Goal: Transaction & Acquisition: Register for event/course

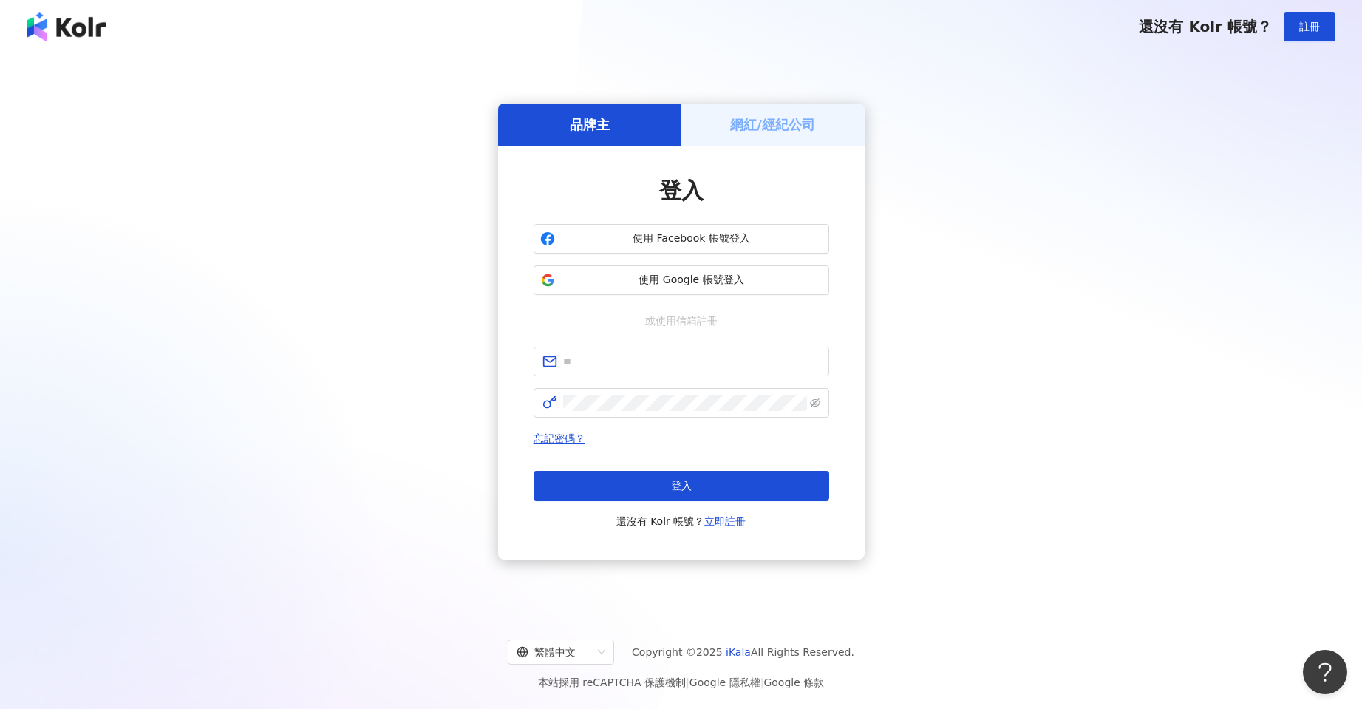
click at [737, 125] on h5 "網紅/經紀公司" at bounding box center [772, 124] width 85 height 18
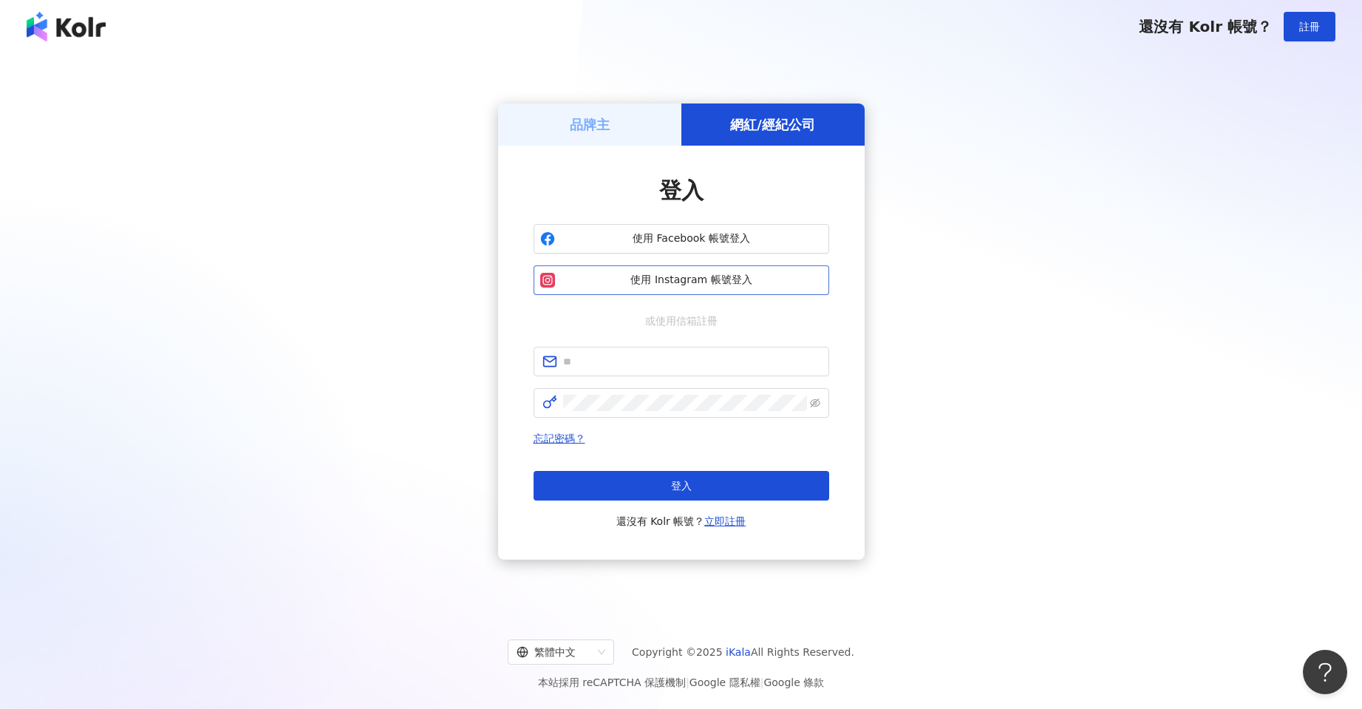
click at [750, 279] on span "使用 Instagram 帳號登入" at bounding box center [692, 280] width 262 height 15
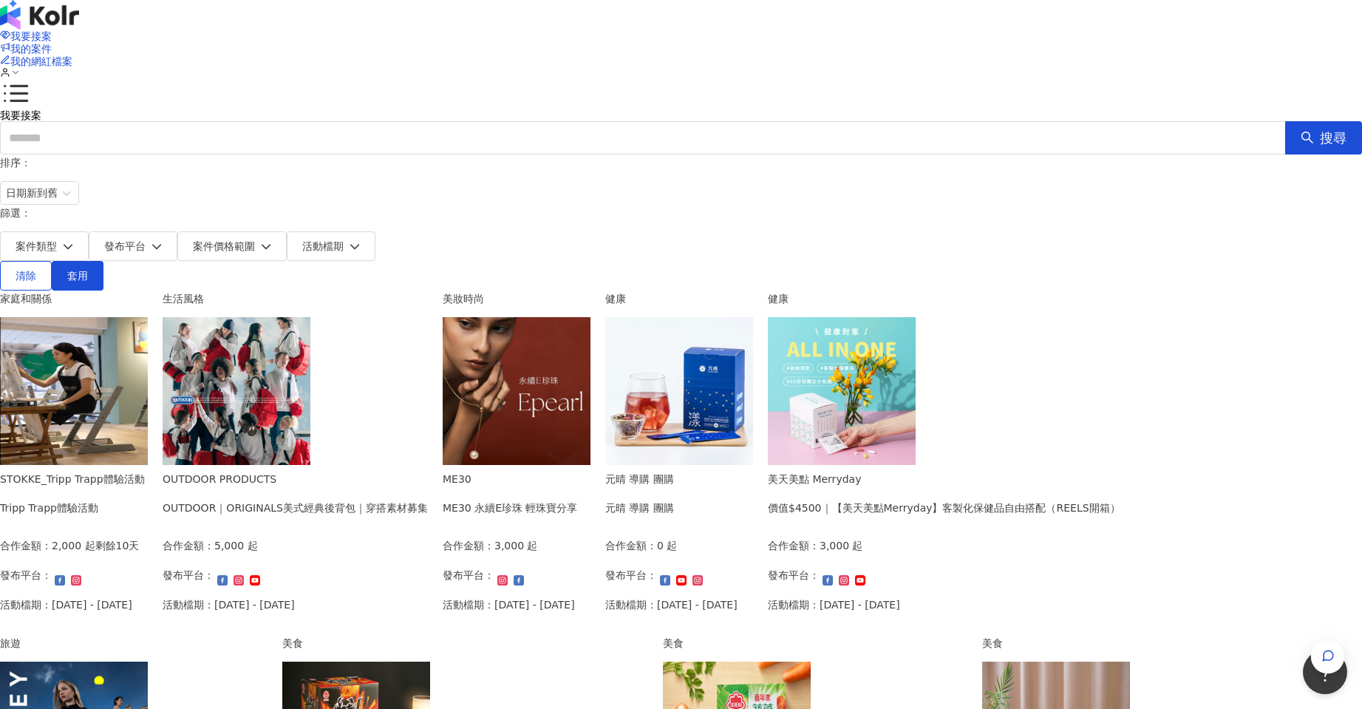
click at [148, 383] on img at bounding box center [74, 391] width 148 height 148
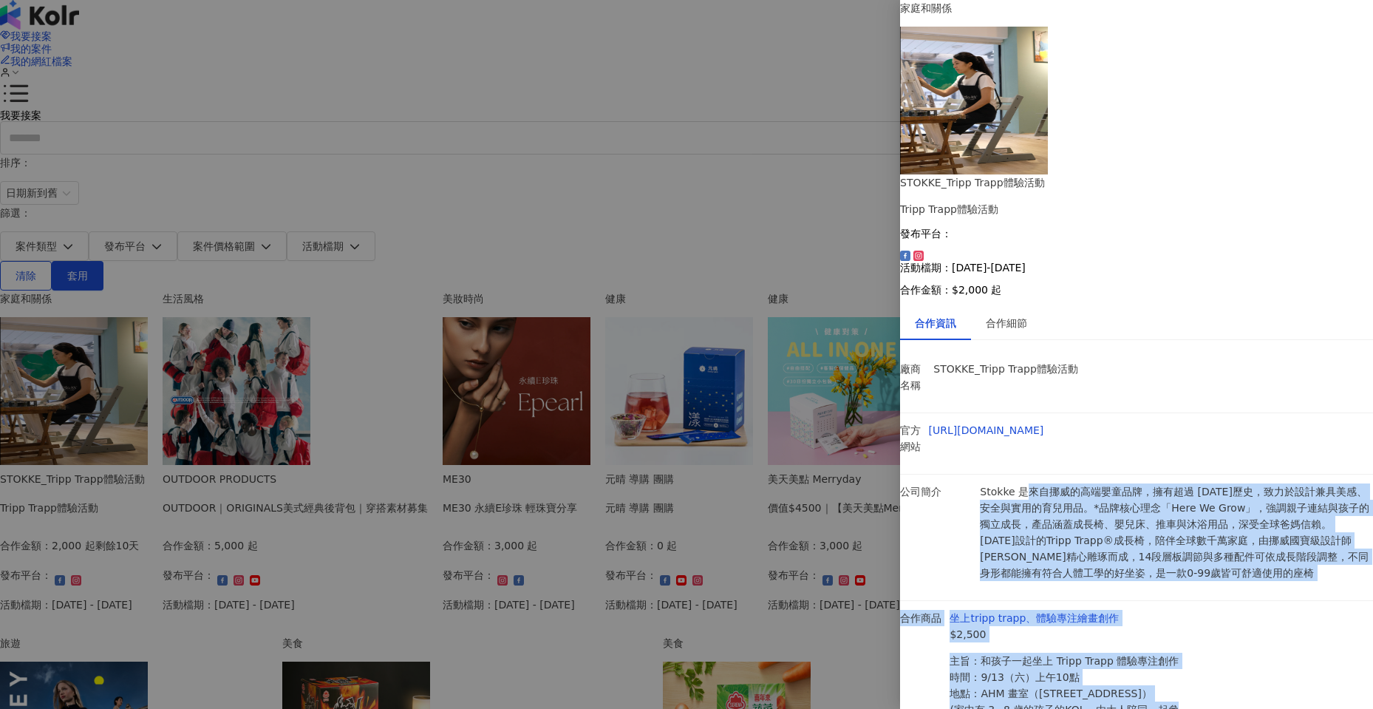
drag, startPoint x: 1029, startPoint y: 310, endPoint x: 1294, endPoint y: 422, distance: 288.0
click at [1294, 422] on div "廠商名稱 STOKKE_Tripp Trapp體驗活動 官方網站 [URL][DOMAIN_NAME] 公司簡介 Stokke 是來自挪威的高端嬰童品牌，擁有…" at bounding box center [1136, 599] width 473 height 495
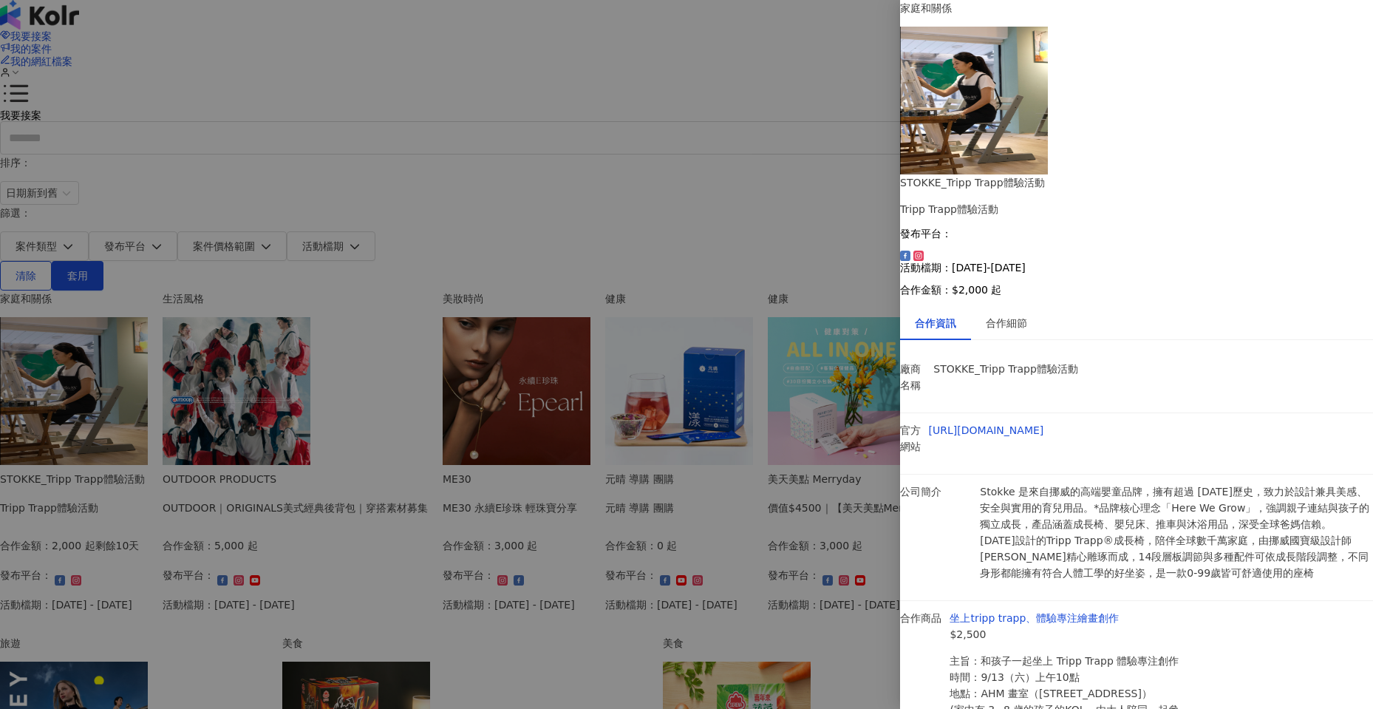
click at [1294, 601] on li "合作商品 坐上tripp trapp、體驗專注繪畫創作 $2,500 主旨：和孩子一起坐上 Tripp Trapp 體驗專注創作 時間：9/13（六）上午10…" at bounding box center [1136, 677] width 473 height 153
click at [737, 373] on div at bounding box center [686, 354] width 1373 height 709
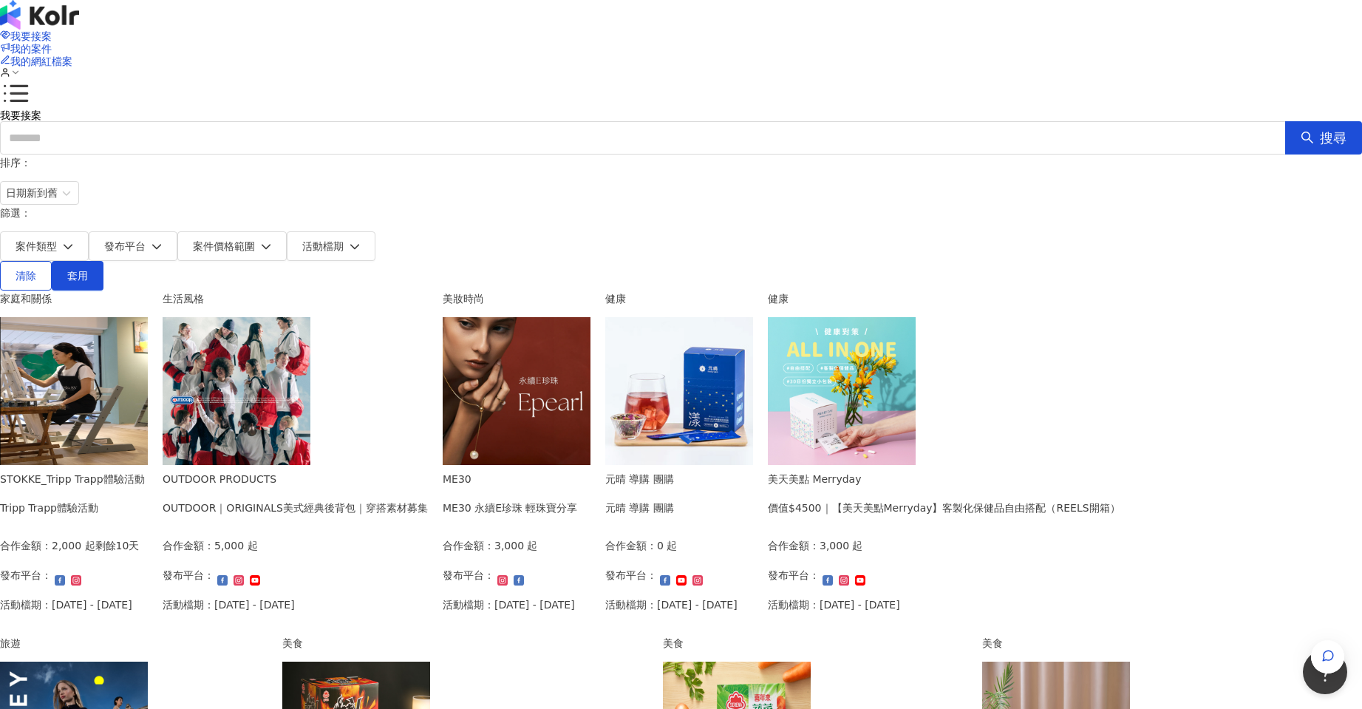
click at [310, 370] on img at bounding box center [237, 391] width 148 height 148
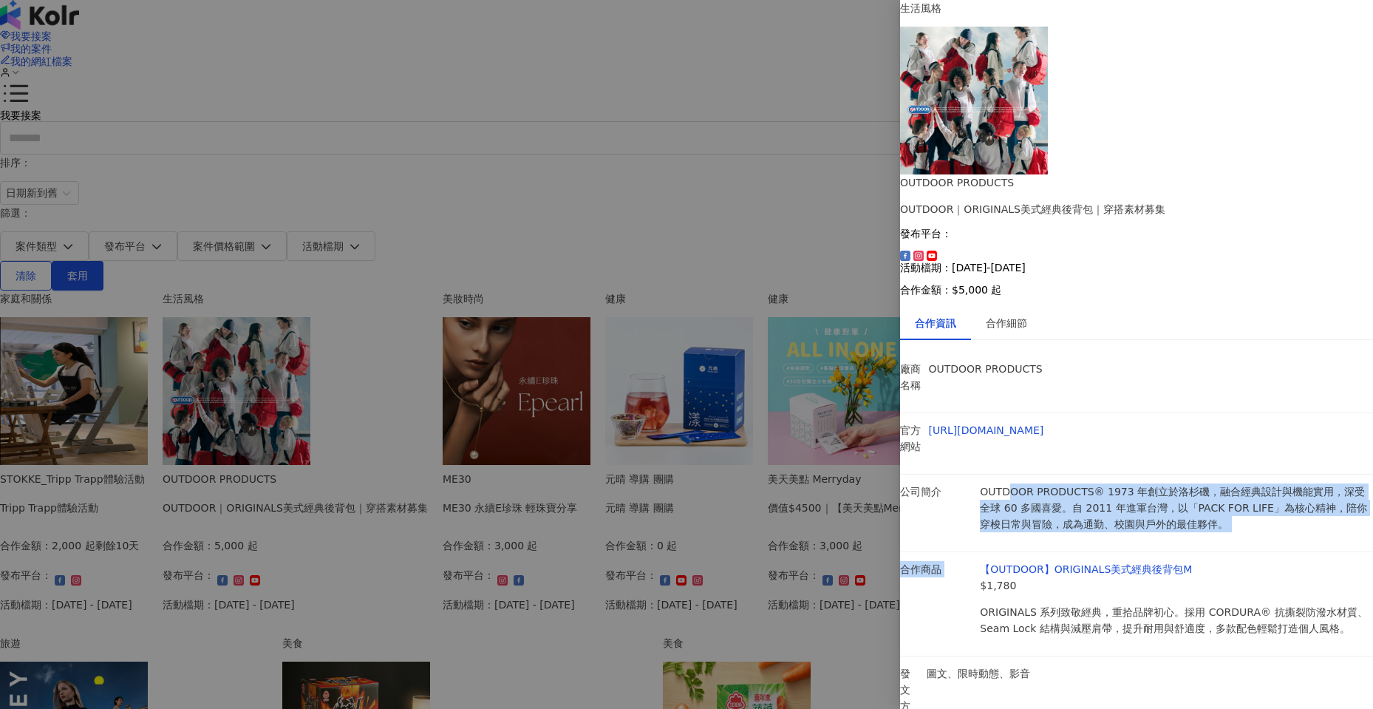
drag, startPoint x: 1016, startPoint y: 310, endPoint x: 1261, endPoint y: 354, distance: 249.1
click at [1261, 354] on div "廠商名稱 OUTDOOR PRODUCTS 官方網站 [URL][DOMAIN_NAME] 公司簡介 OUTDOOR PRODUCTS® [DATE]創立於洛…" at bounding box center [1136, 551] width 473 height 398
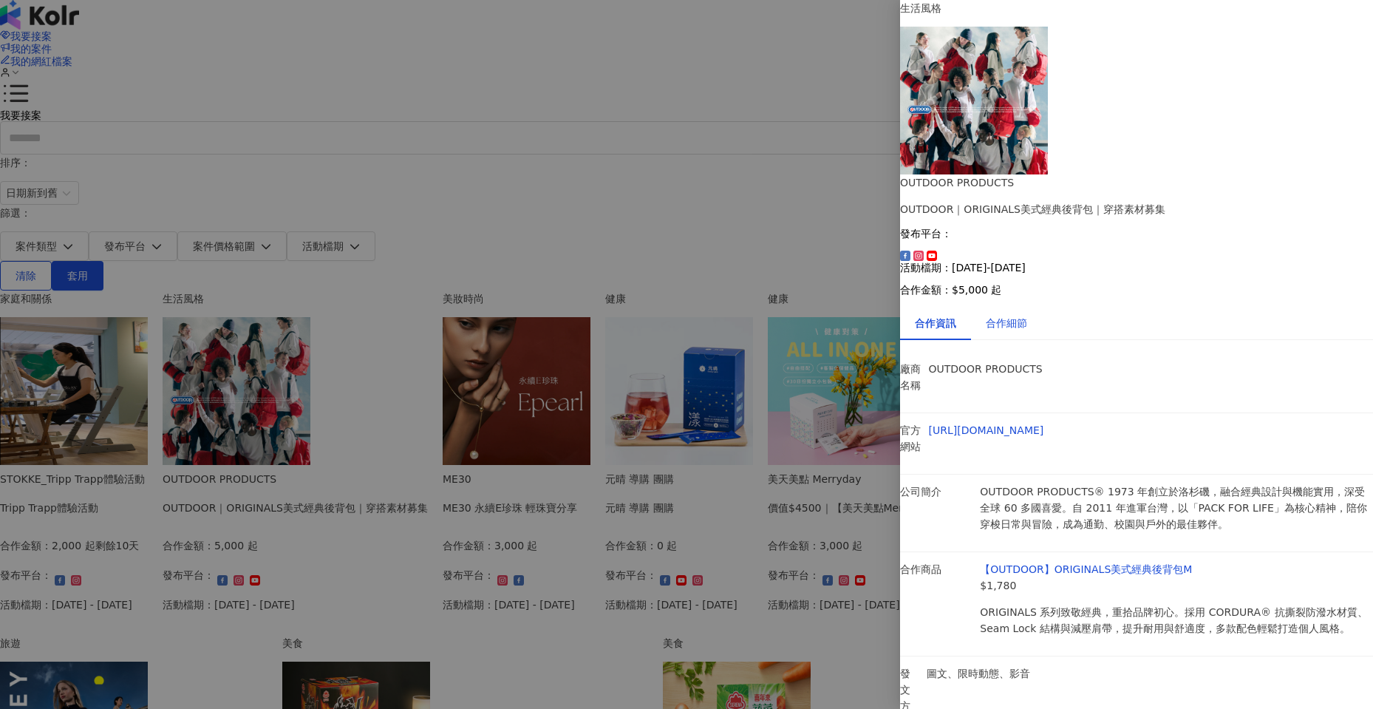
click at [1012, 315] on div "合作細節" at bounding box center [1006, 323] width 41 height 16
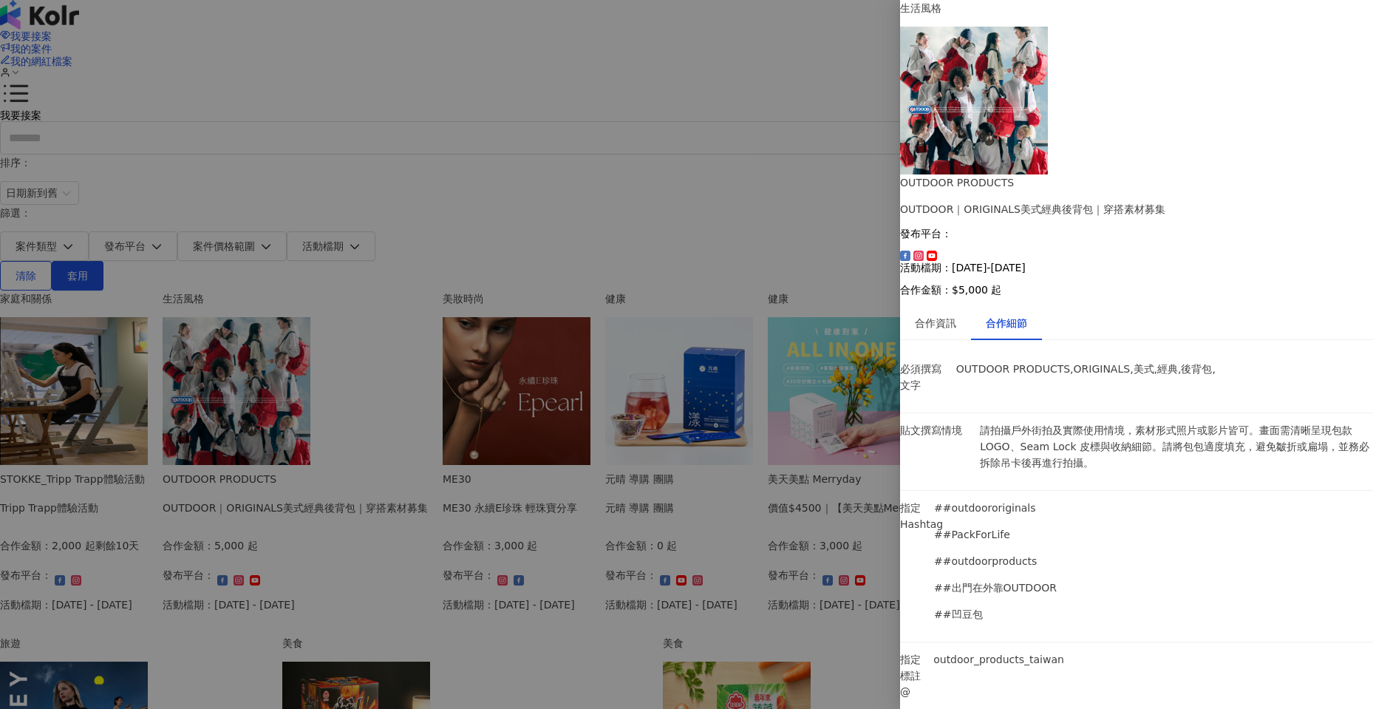
drag, startPoint x: 991, startPoint y: 491, endPoint x: 1121, endPoint y: 567, distance: 150.7
drag, startPoint x: 1119, startPoint y: 570, endPoint x: 1068, endPoint y: 516, distance: 73.7
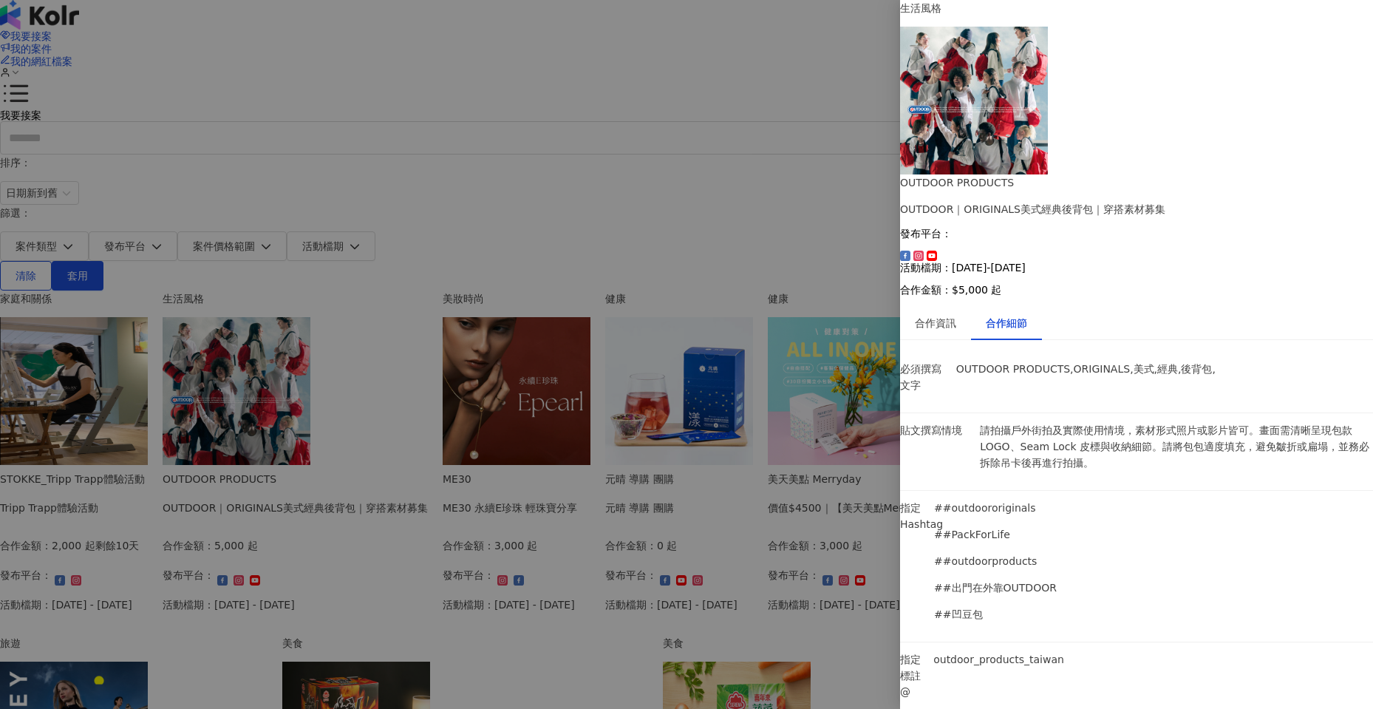
click at [771, 410] on div at bounding box center [686, 354] width 1373 height 709
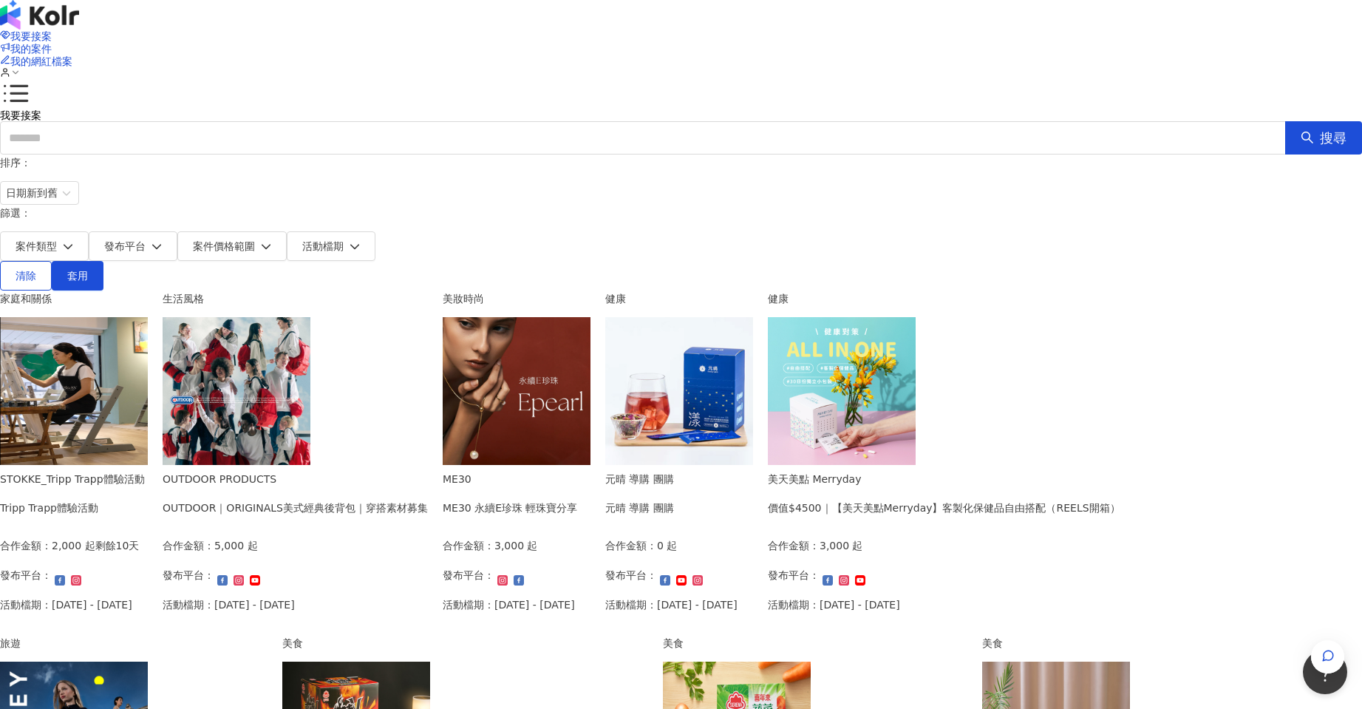
click at [590, 369] on img at bounding box center [517, 391] width 148 height 148
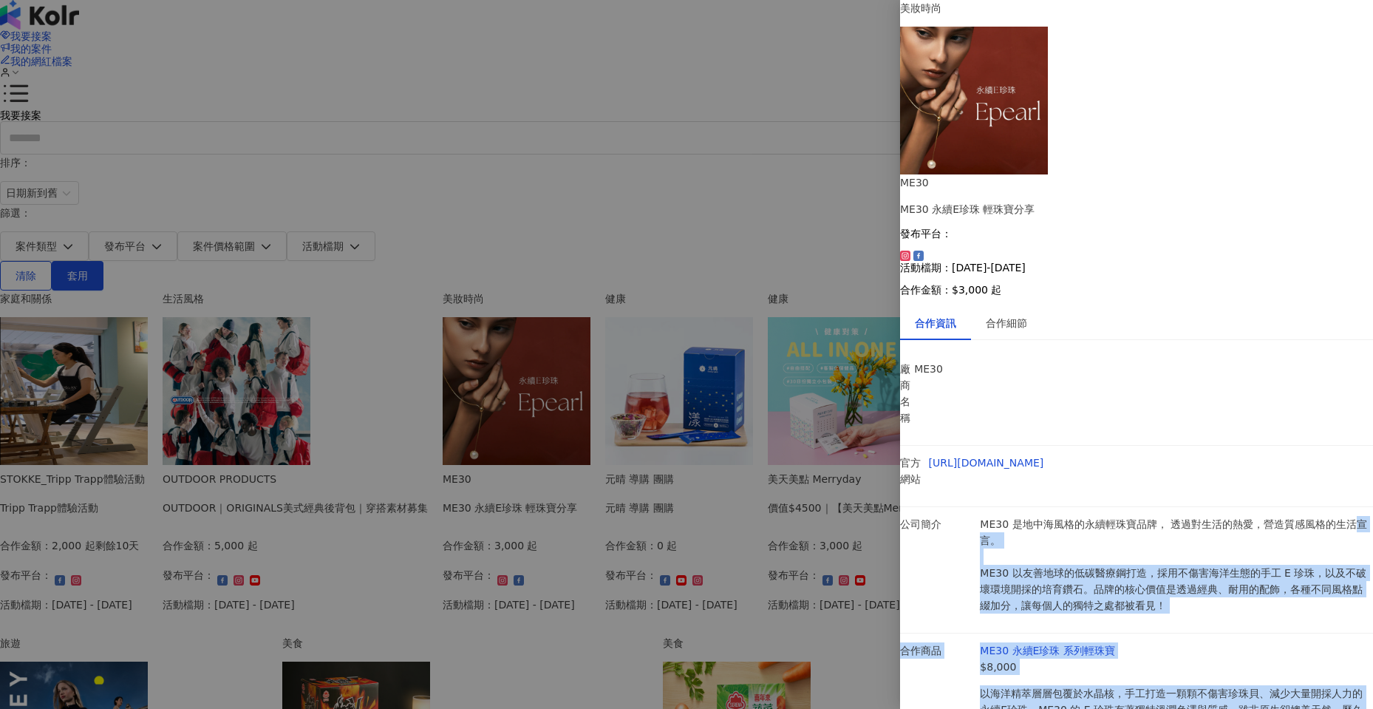
drag, startPoint x: 995, startPoint y: 315, endPoint x: 1223, endPoint y: 471, distance: 275.8
click at [1223, 471] on div "廠商名稱 ME30 官方網站 [URL][DOMAIN_NAME] 公司簡介 ME30 是地中海風格的永續輕珠寶品牌， 透過對生活的熱愛，營造質感風格的生活宣…" at bounding box center [1136, 599] width 473 height 495
click at [1223, 685] on p "以海洋精萃層層包覆於水晶核，手工打造一顆顆不傷害珍珠貝、減少大量開採人力的永續E珍珠。ME30 的 E 珍珠有著獨特溫潤色澤與質感，雖非原生卻媲美天然。歷久不…" at bounding box center [1176, 709] width 393 height 49
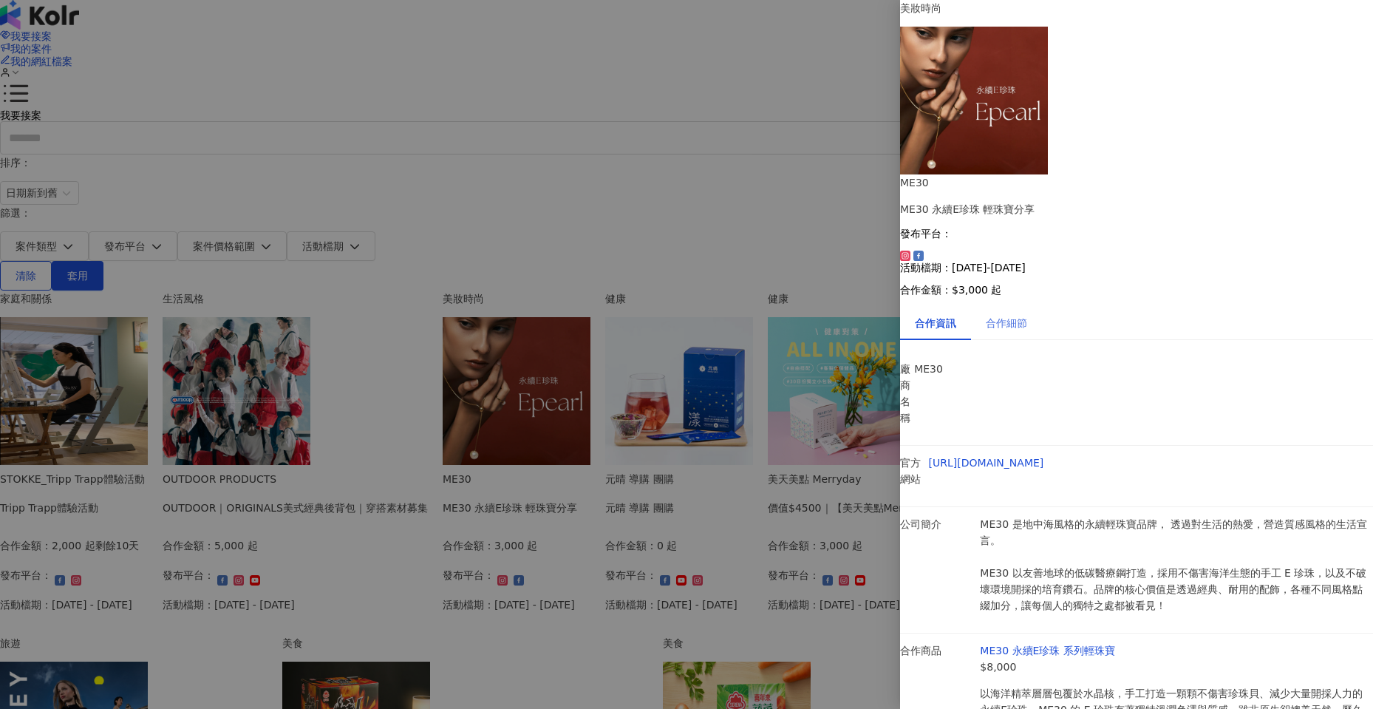
click at [999, 306] on div "合作細節" at bounding box center [1006, 323] width 71 height 34
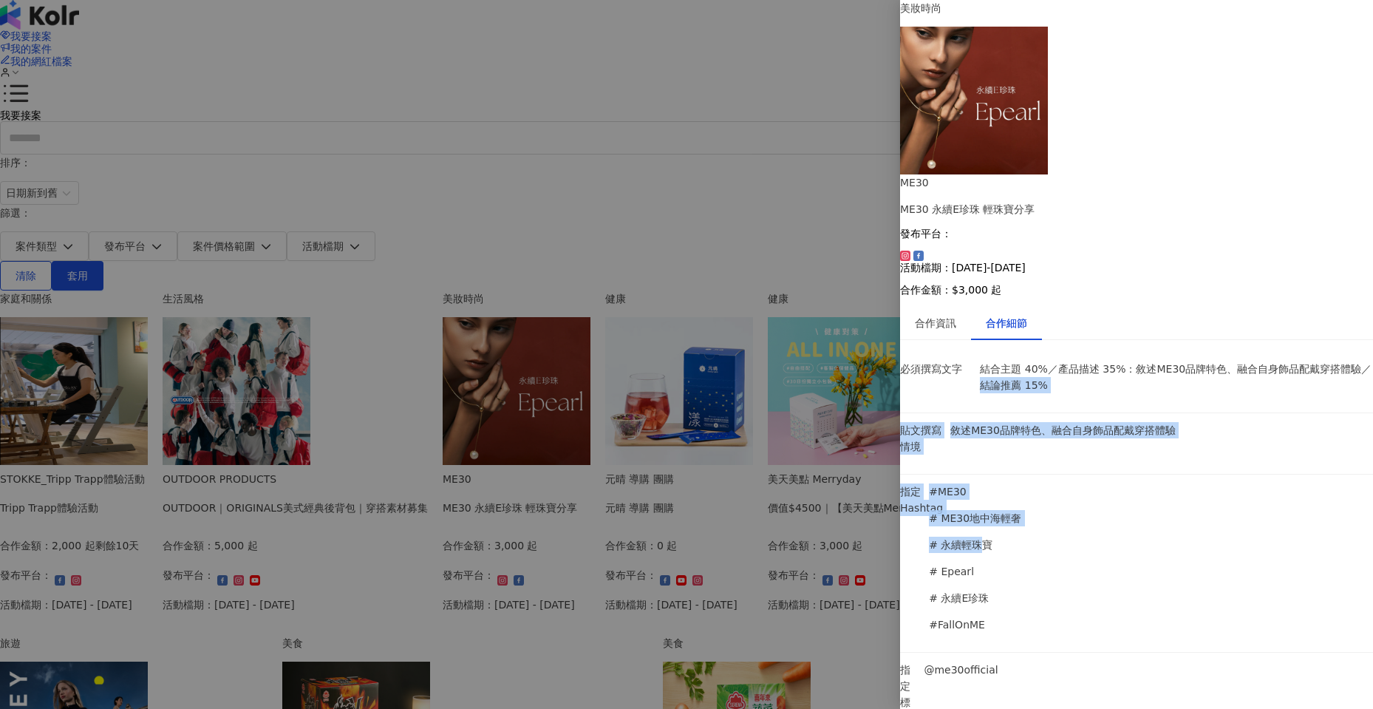
drag, startPoint x: 1014, startPoint y: 242, endPoint x: 1163, endPoint y: 325, distance: 171.0
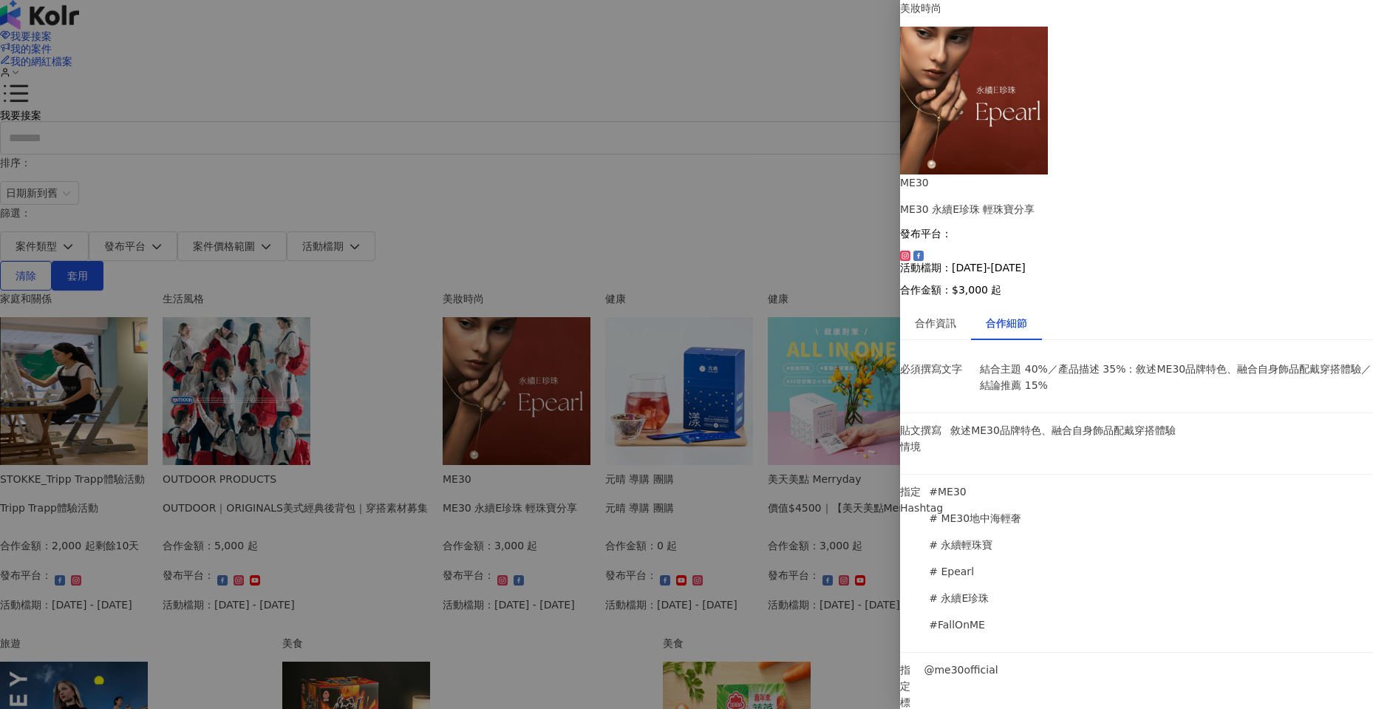
click at [1161, 474] on li "指定 Hashtag #ME30 # ME30地中海輕奢 # 永續輕珠寶 # Epearl # 永續E珍珠 #FallOnME" at bounding box center [1136, 563] width 473 height 178
drag, startPoint x: 1027, startPoint y: 351, endPoint x: 1107, endPoint y: 381, distance: 85.4
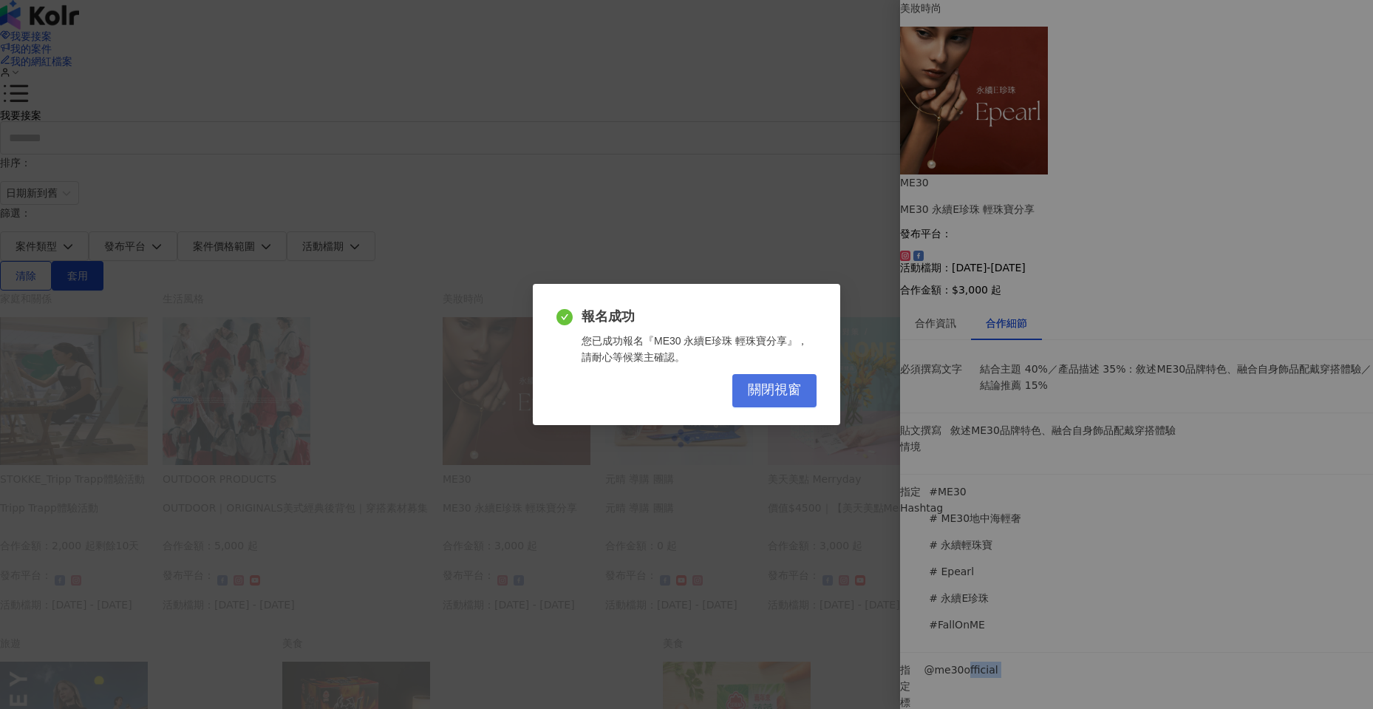
click at [787, 390] on span "關閉視窗" at bounding box center [774, 390] width 53 height 16
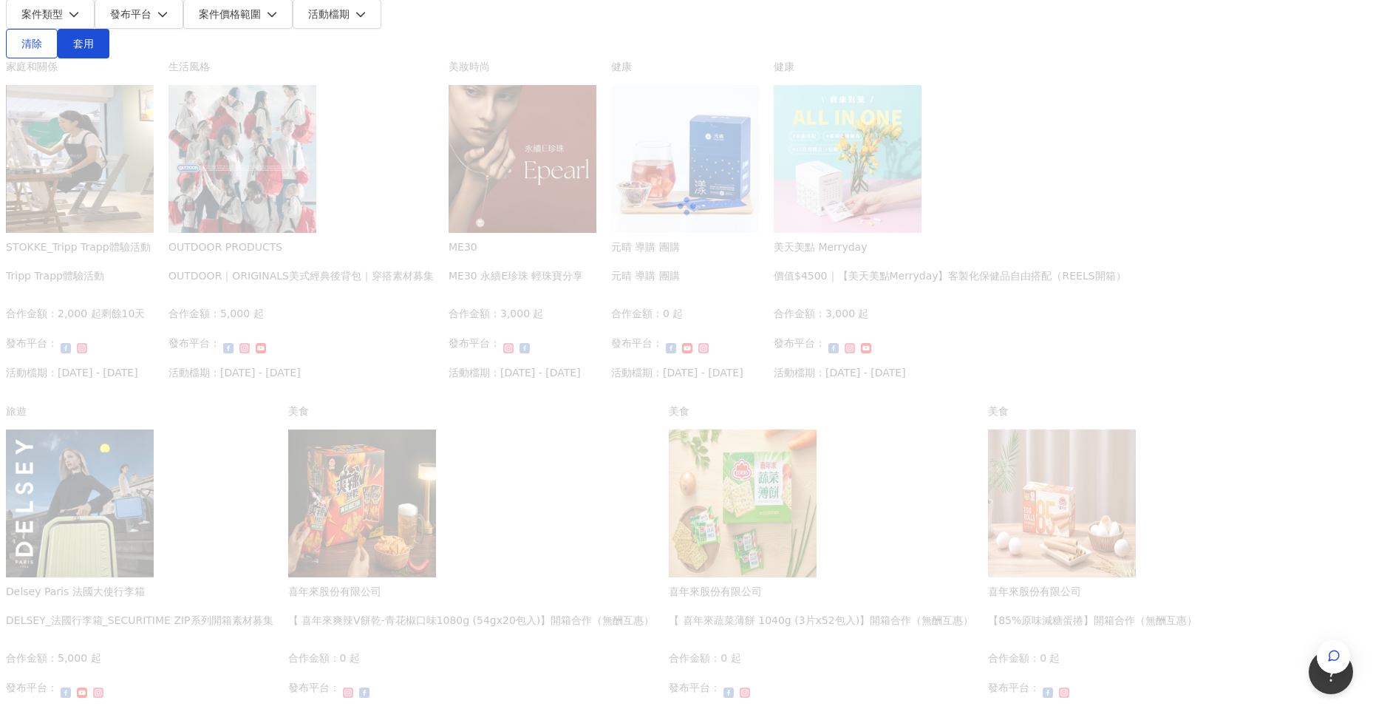
scroll to position [246, 0]
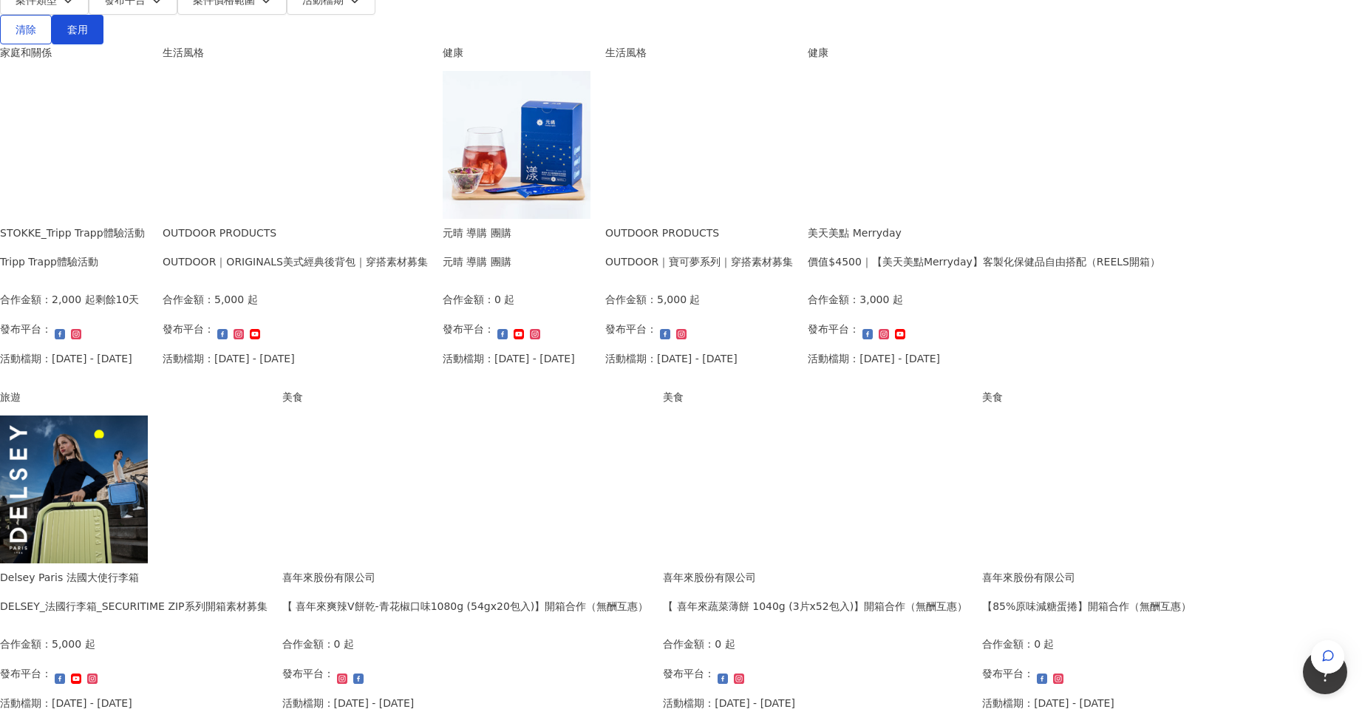
click at [148, 448] on img at bounding box center [74, 489] width 148 height 148
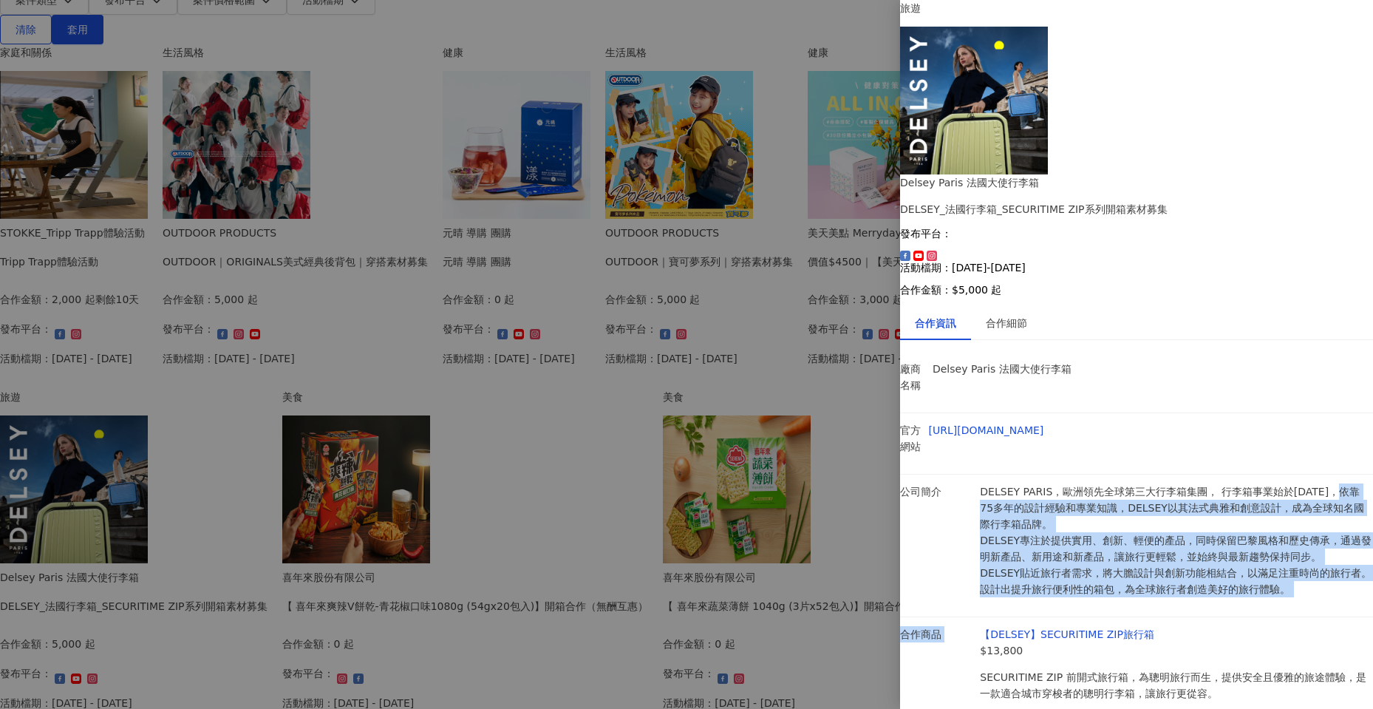
drag, startPoint x: 1009, startPoint y: 318, endPoint x: 1281, endPoint y: 434, distance: 296.0
click at [1281, 434] on div "廠商名稱 Delsey Paris 法國大使行李箱 官方網站 [URL][DOMAIN_NAME] 公司簡介 DELSEY PARIS，歐洲領先全球第三大行李…" at bounding box center [1136, 583] width 473 height 463
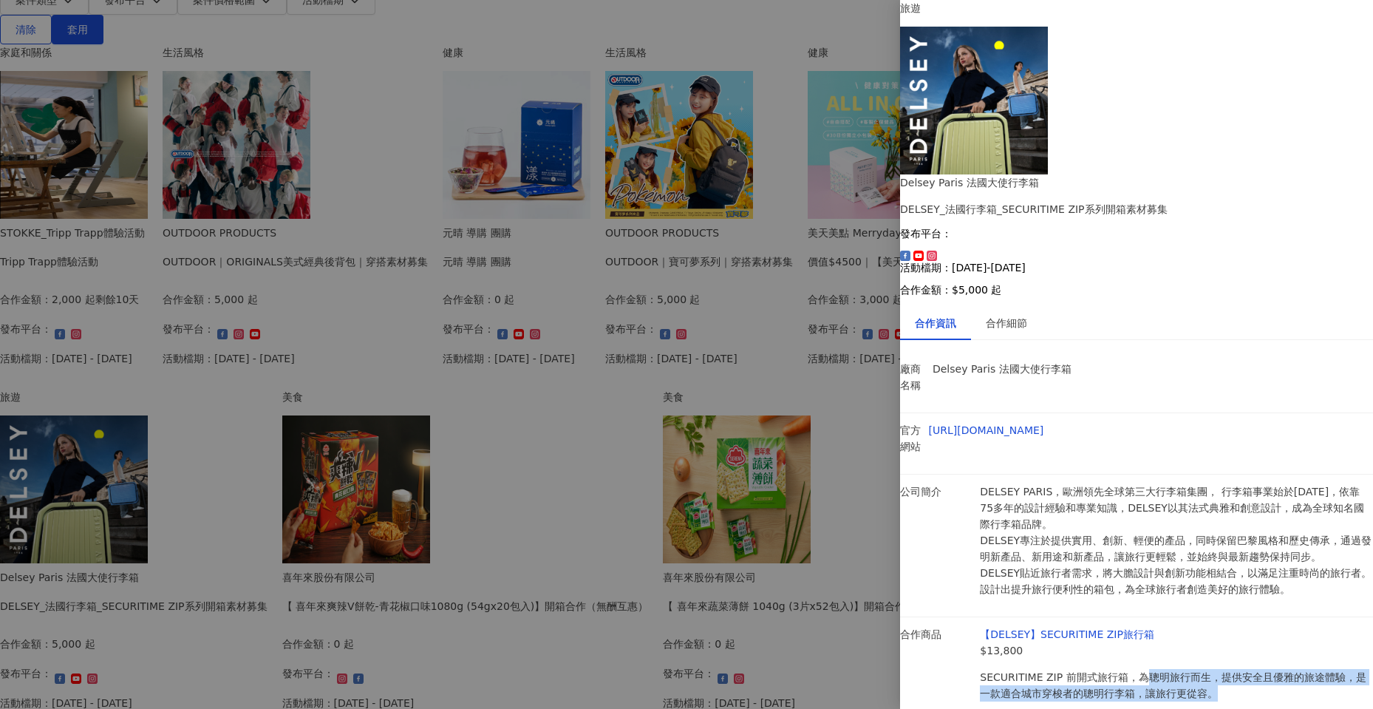
drag, startPoint x: 1292, startPoint y: 488, endPoint x: 1151, endPoint y: 474, distance: 141.1
click at [1151, 669] on p "SECURITIME ZIP 前開式旅行箱，為聰明旅行而生，提供安全且優雅的旅途體驗，是一款適合城市穿梭者的聰明行李箱，讓旅行更從容。" at bounding box center [1176, 685] width 393 height 33
click at [1027, 315] on div "合作細節" at bounding box center [1006, 323] width 41 height 16
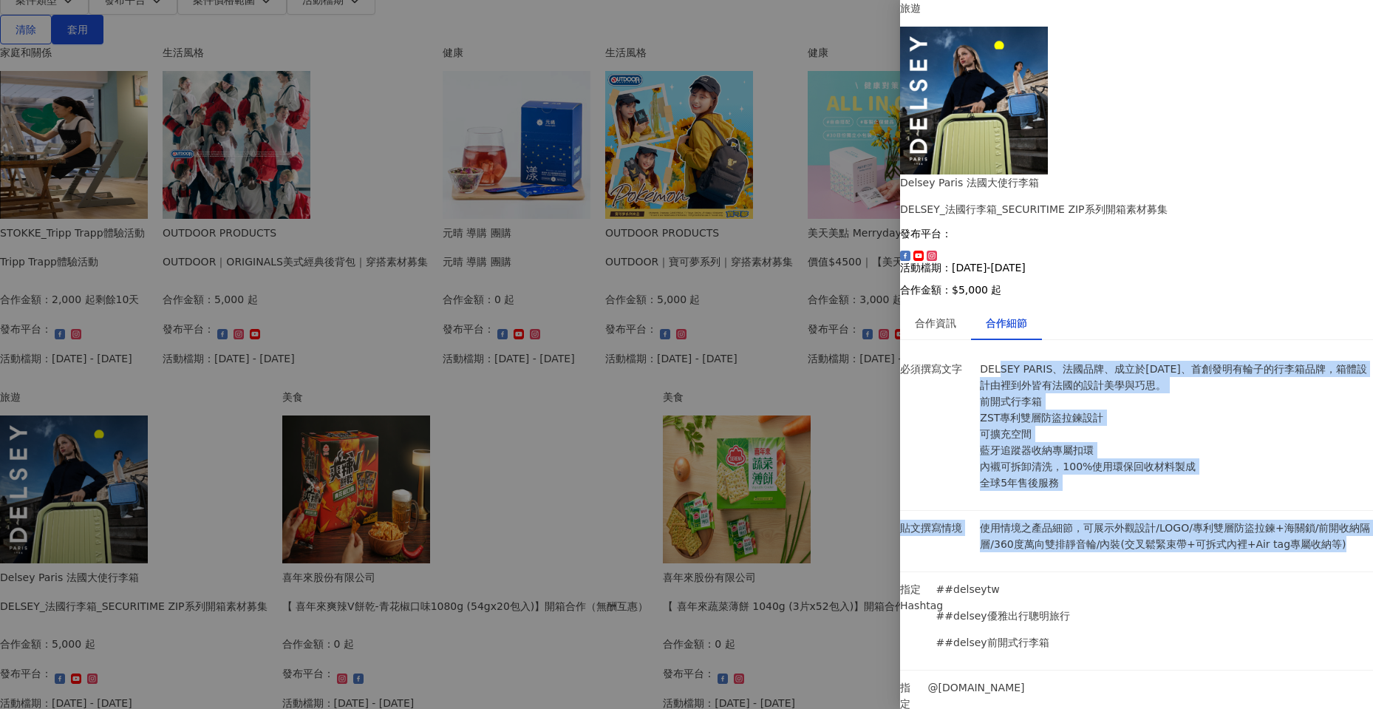
drag, startPoint x: 1007, startPoint y: 219, endPoint x: 1062, endPoint y: 400, distance: 188.4
click at [1062, 519] on p "使用情境之產品細節，可展示外觀設計/LOGO/專利雙層防盜拉鍊+海關鎖/前開收納隔層/360度萬向雙排靜音輪/內裝(交叉鬆緊束帶+可拆式內裡+Air tag專…" at bounding box center [1176, 535] width 393 height 33
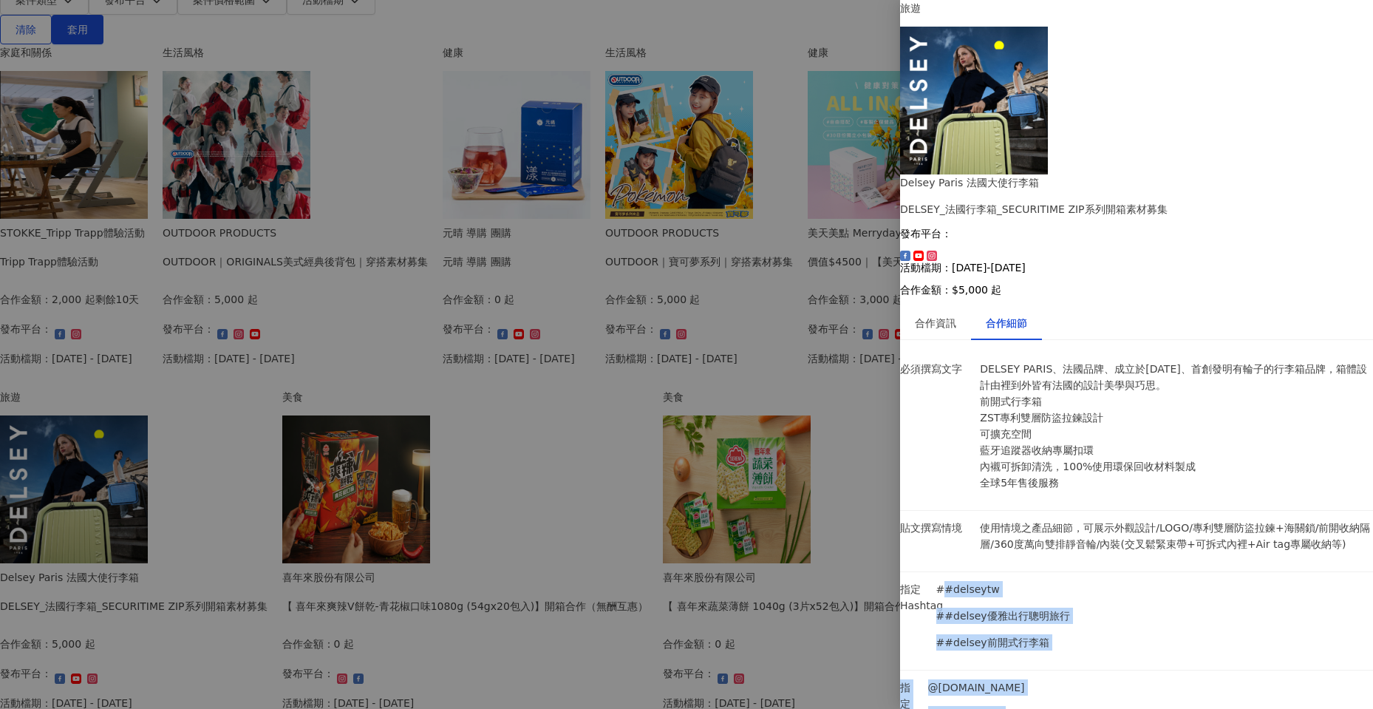
drag, startPoint x: 1061, startPoint y: 435, endPoint x: 1133, endPoint y: 455, distance: 74.4
drag, startPoint x: 1020, startPoint y: 457, endPoint x: 1166, endPoint y: 596, distance: 201.2
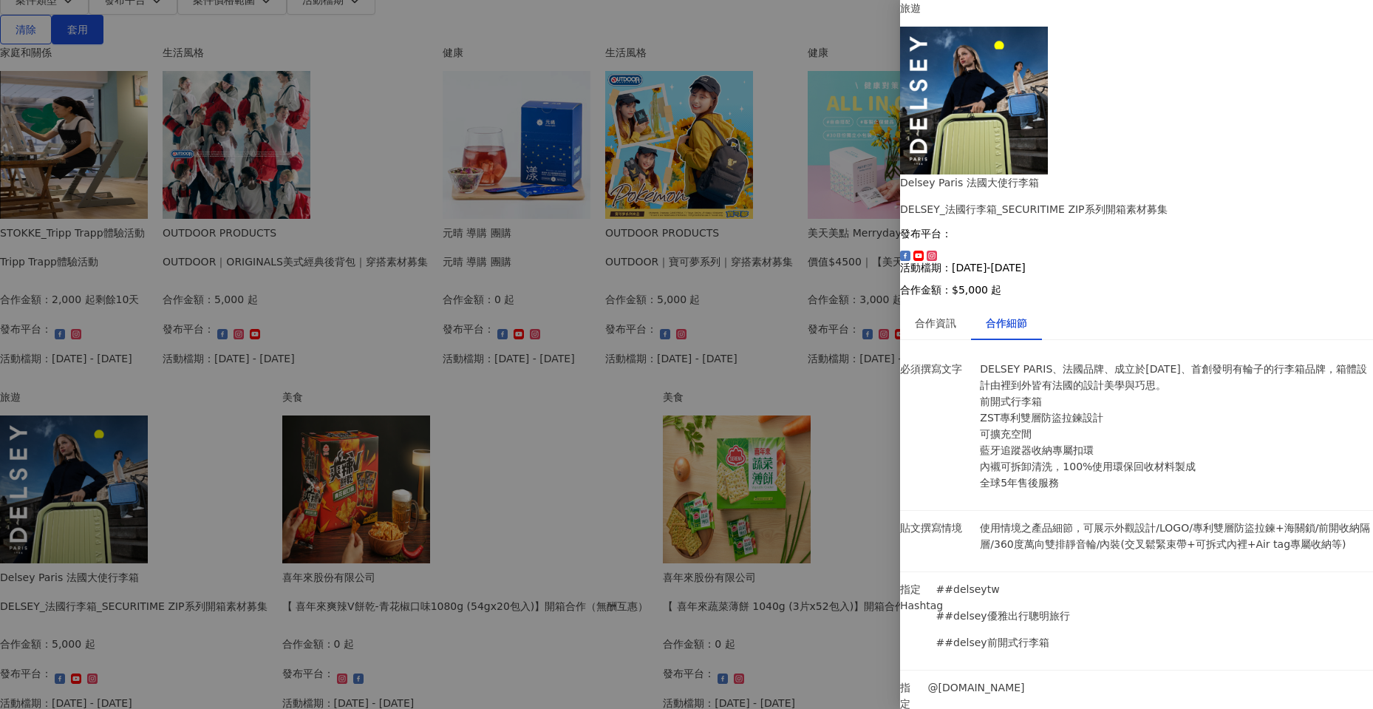
drag, startPoint x: 1040, startPoint y: 409, endPoint x: 1135, endPoint y: 502, distance: 133.2
drag, startPoint x: 1209, startPoint y: 520, endPoint x: 1181, endPoint y: 621, distance: 105.0
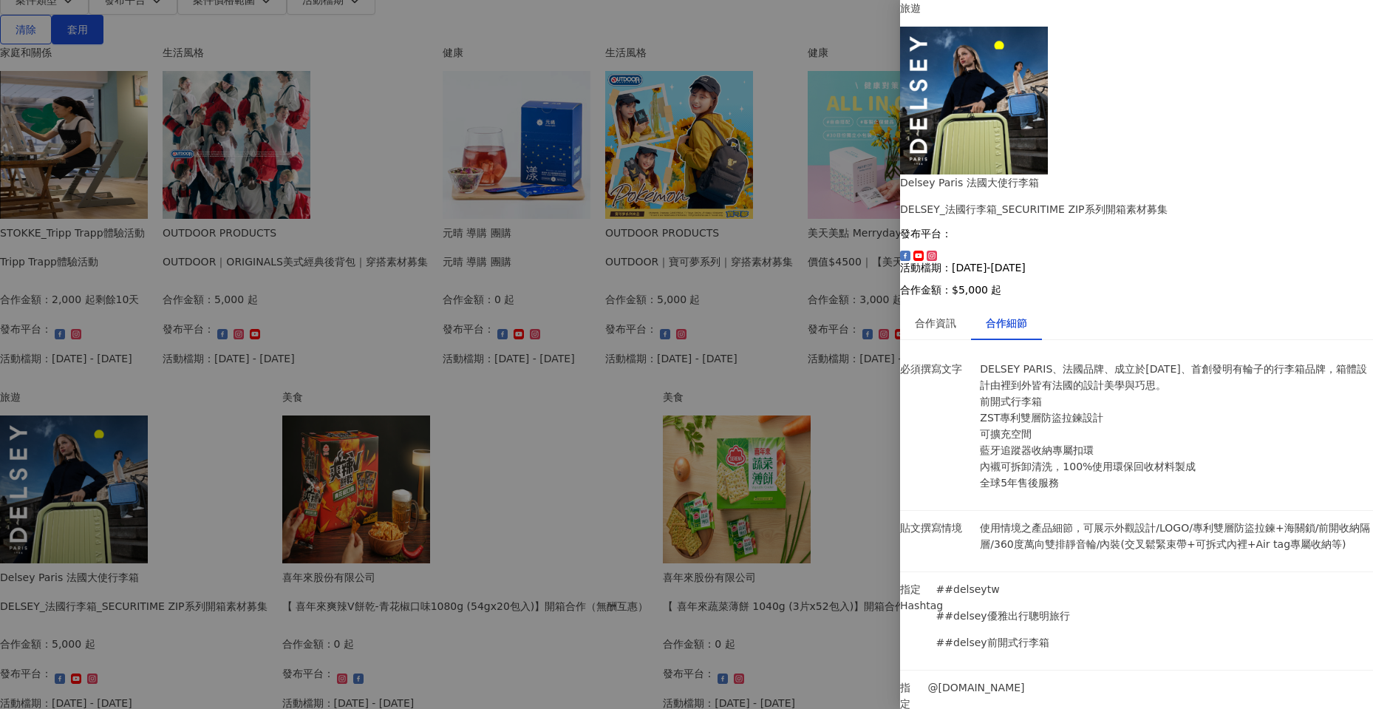
drag, startPoint x: 1014, startPoint y: 440, endPoint x: 1118, endPoint y: 564, distance: 161.6
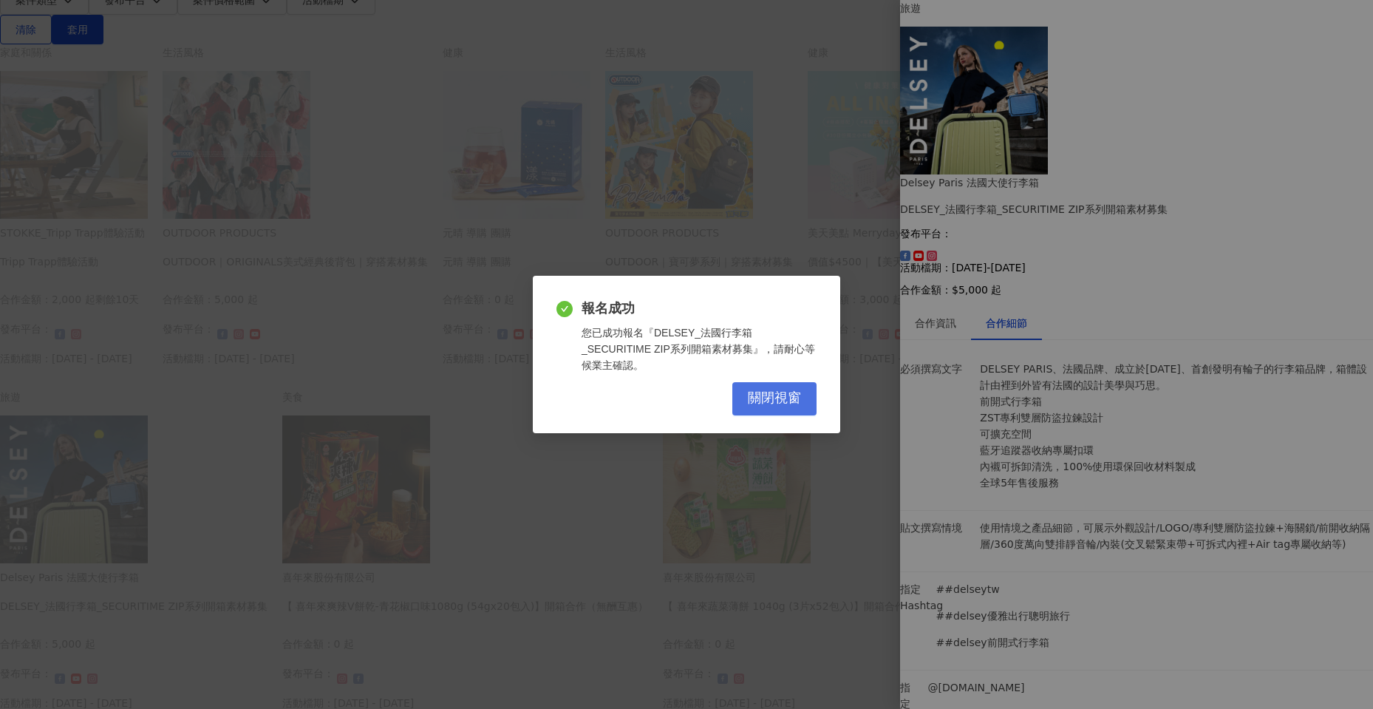
click at [777, 390] on span "關閉視窗" at bounding box center [774, 398] width 53 height 16
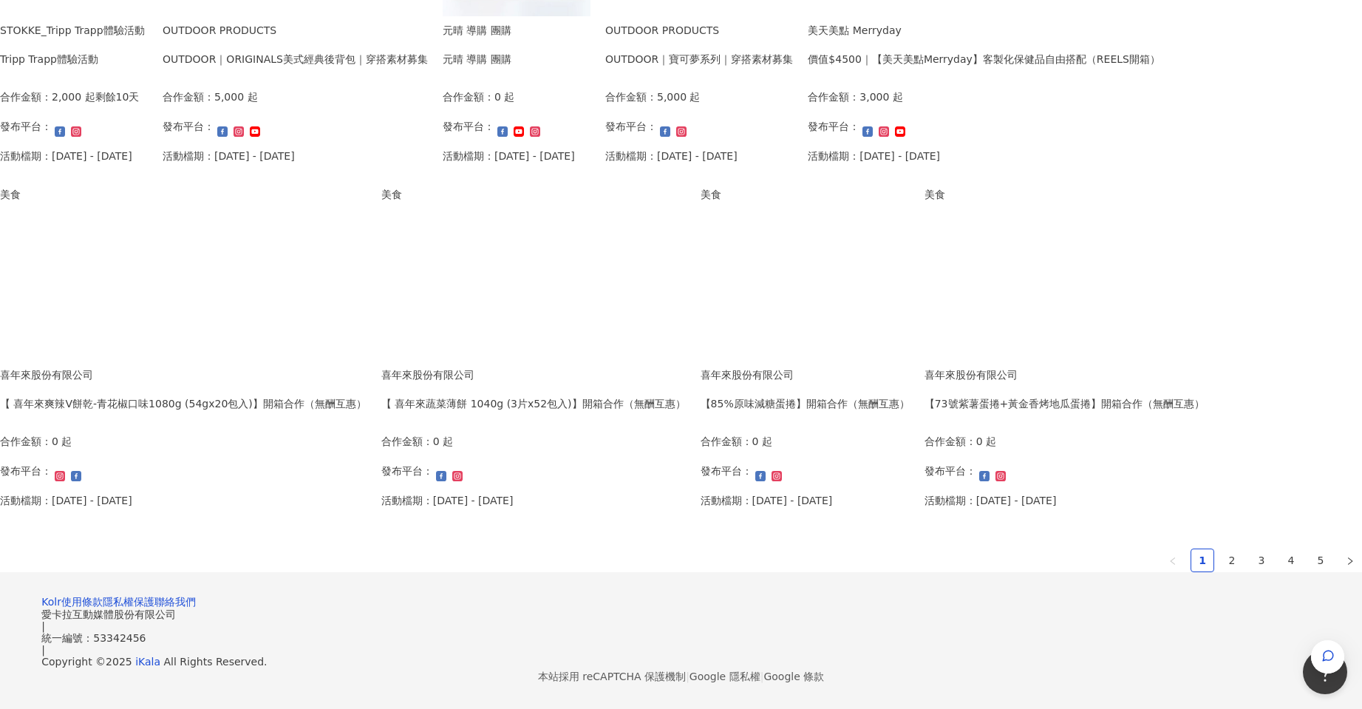
scroll to position [739, 0]
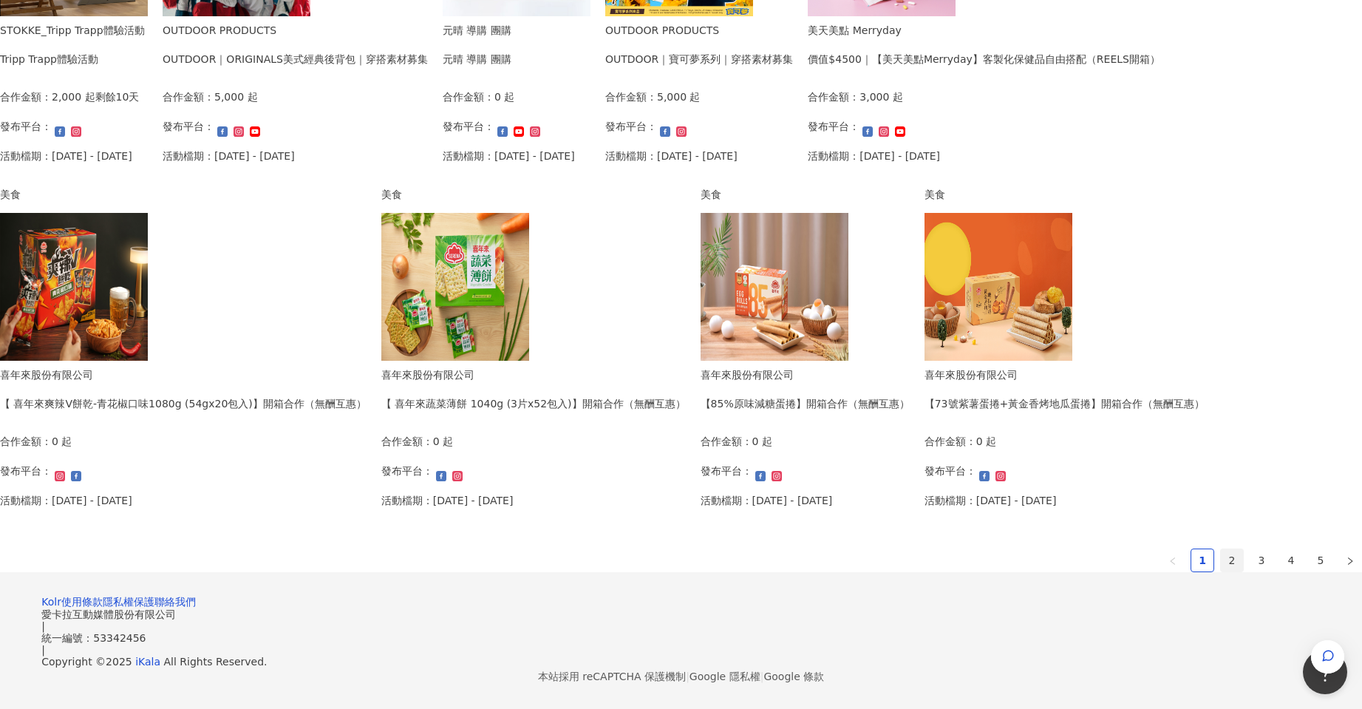
click at [1221, 571] on link "2" at bounding box center [1232, 560] width 22 height 22
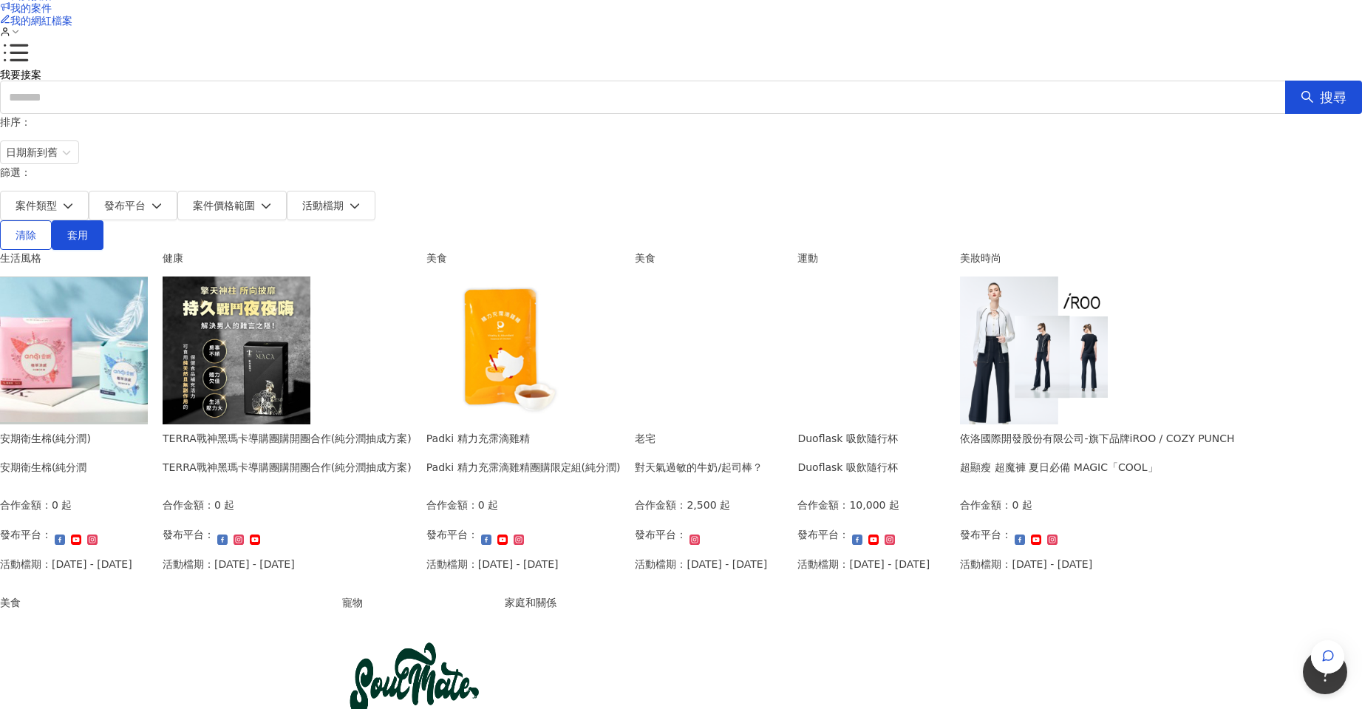
scroll to position [0, 0]
